Goal: Task Accomplishment & Management: Complete application form

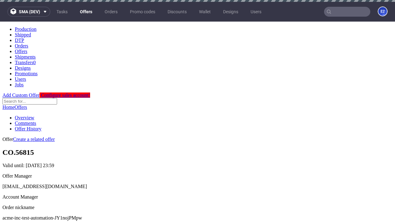
scroll to position [61, 0]
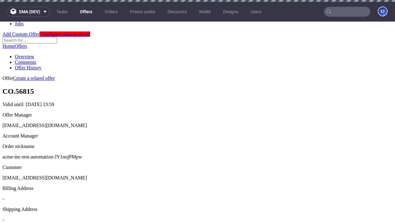
scroll to position [2, 0]
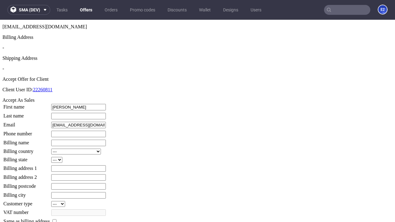
type input "[PERSON_NAME]"
type input "1509813888"
type input "[PERSON_NAME].[PERSON_NAME]"
select select "13"
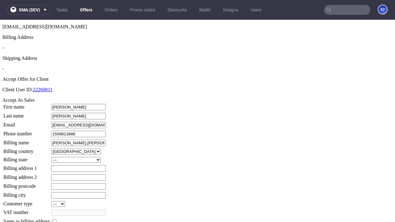
select select "132"
type input "Emmitt.Murray"
type input "252 Ruthie Path"
type input "QI2 1WX"
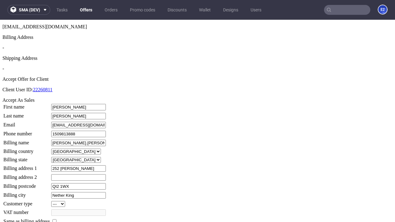
type input "Nether King"
click at [57, 220] on input "checkbox" at bounding box center [55, 222] width 4 height 4
checkbox input "true"
type input "Emmitt.Murray"
select select "13"
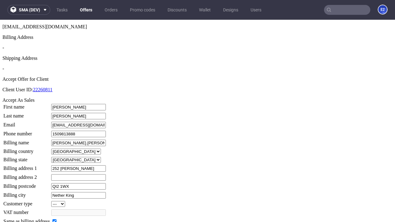
type input "252 Ruthie Path"
type input "QI2 1WX"
type input "Nether King"
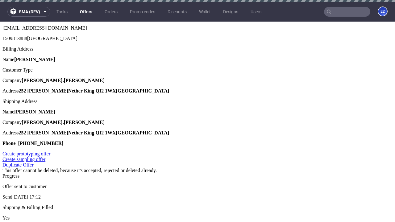
scroll to position [0, 0]
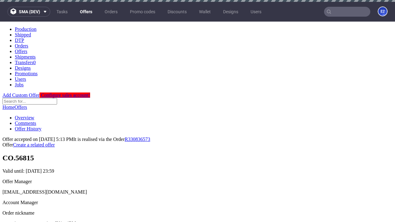
type input "[DATE]"
select select "12214305"
type input "In progress..."
